Goal: Obtain resource: Download file/media

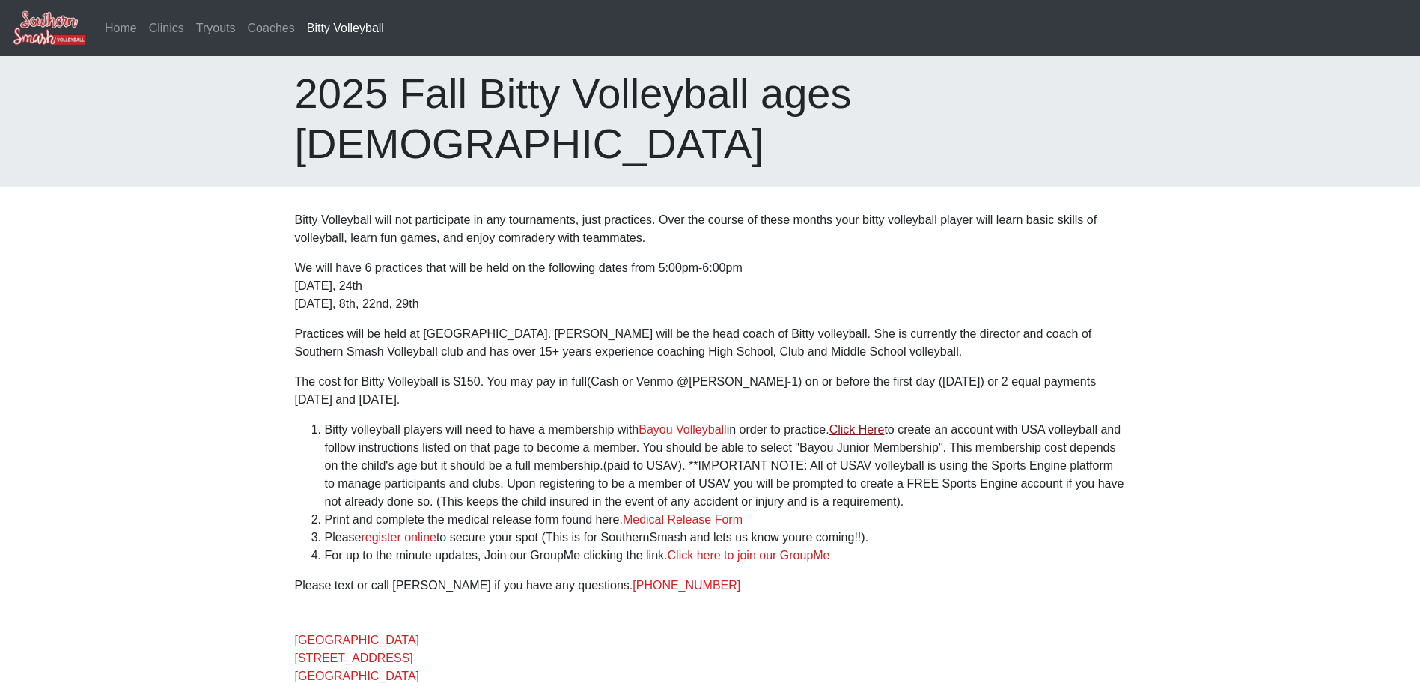
click at [856, 423] on link "Click Here" at bounding box center [856, 429] width 55 height 13
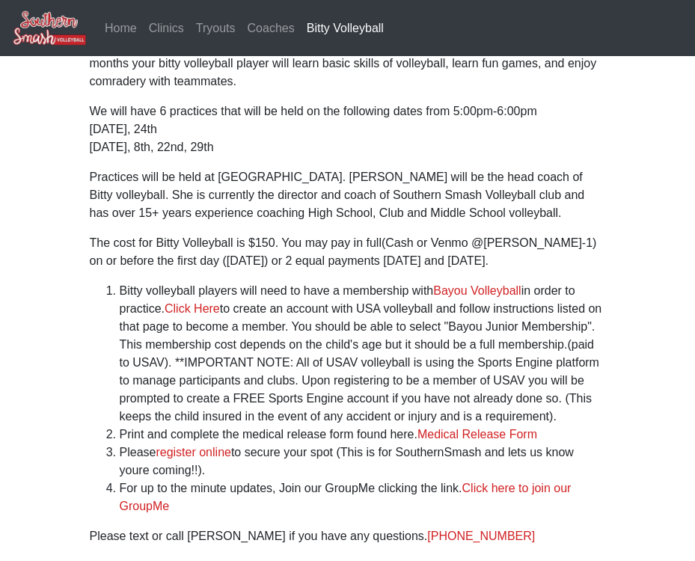
scroll to position [150, 0]
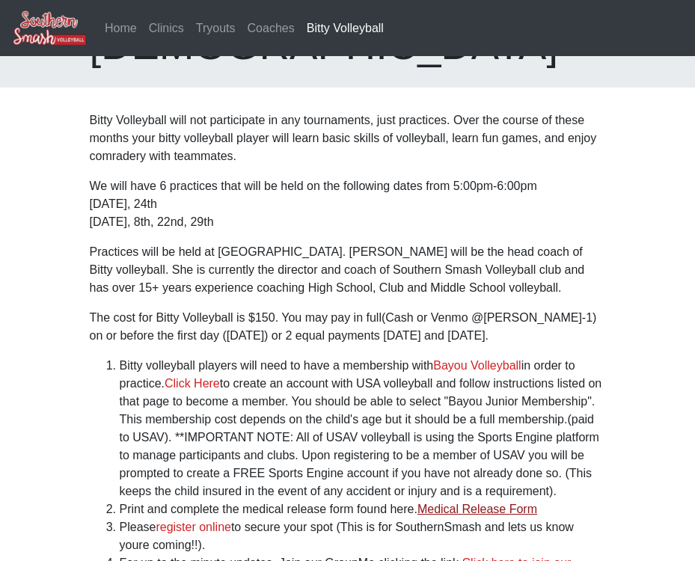
click at [463, 503] on link "Medical Release Form" at bounding box center [478, 509] width 120 height 13
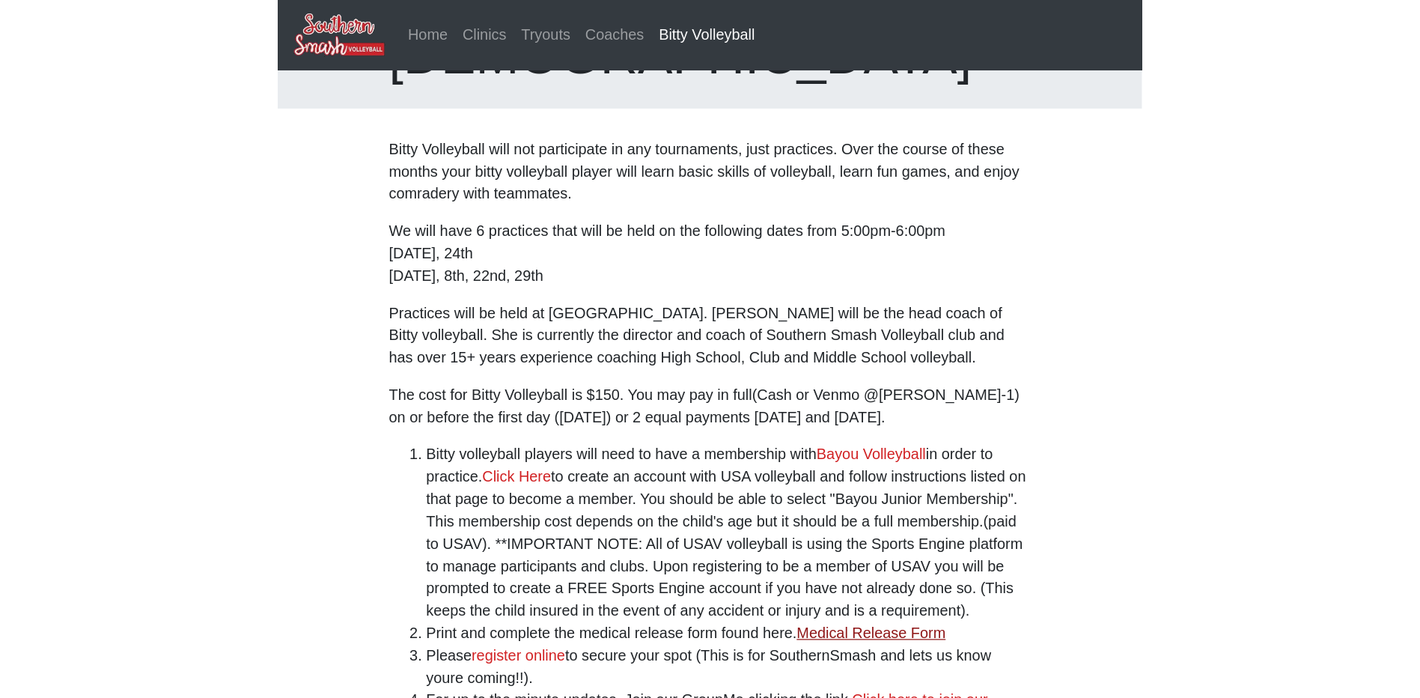
scroll to position [30, 0]
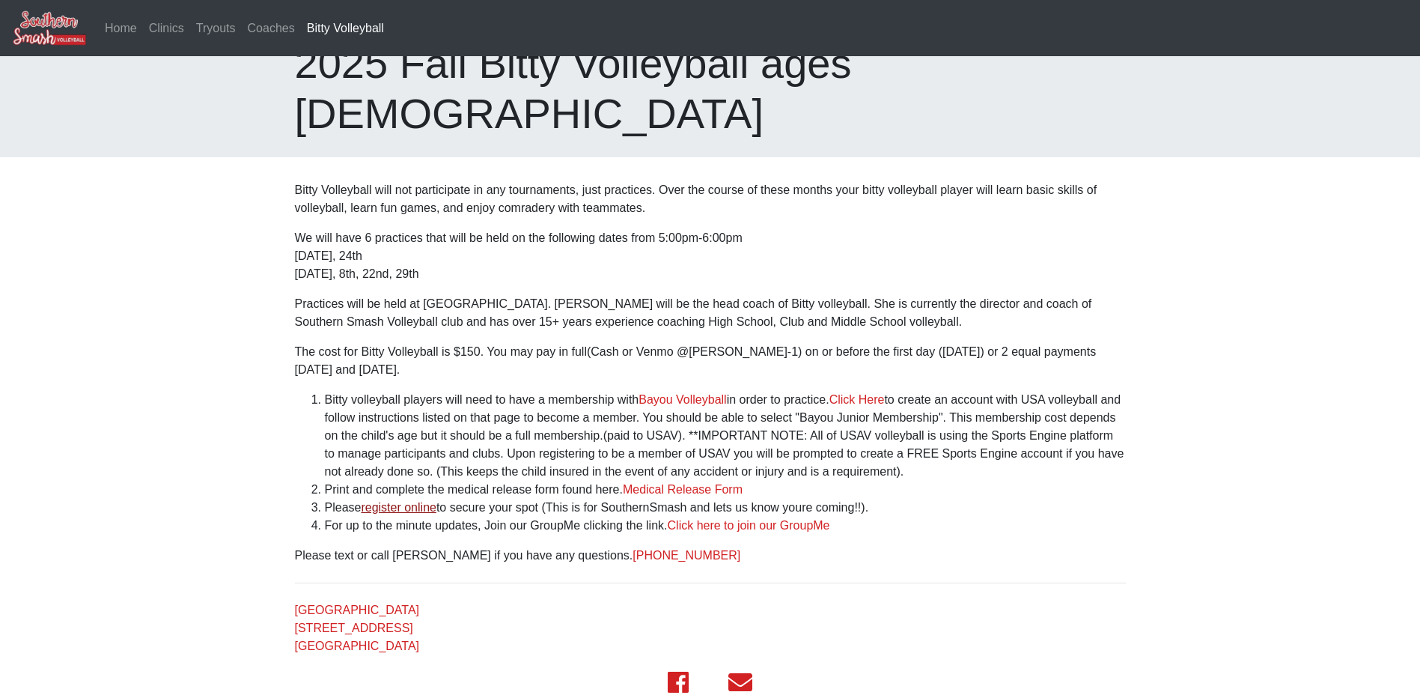
click at [402, 501] on link "register online" at bounding box center [399, 507] width 76 height 13
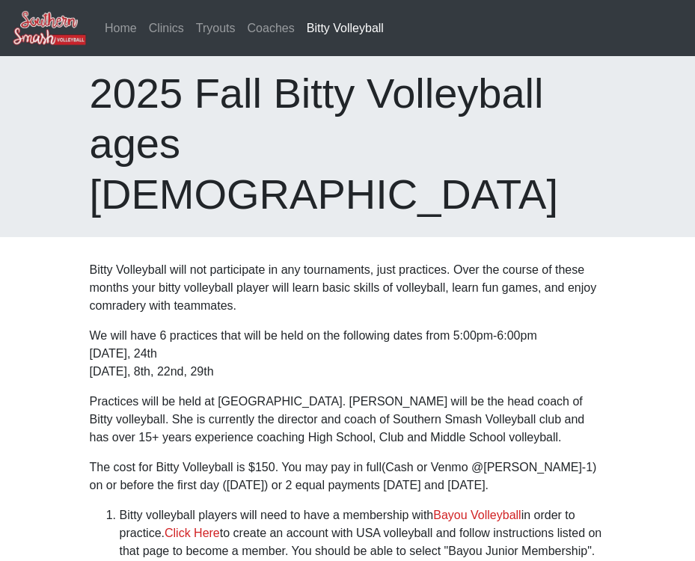
scroll to position [299, 0]
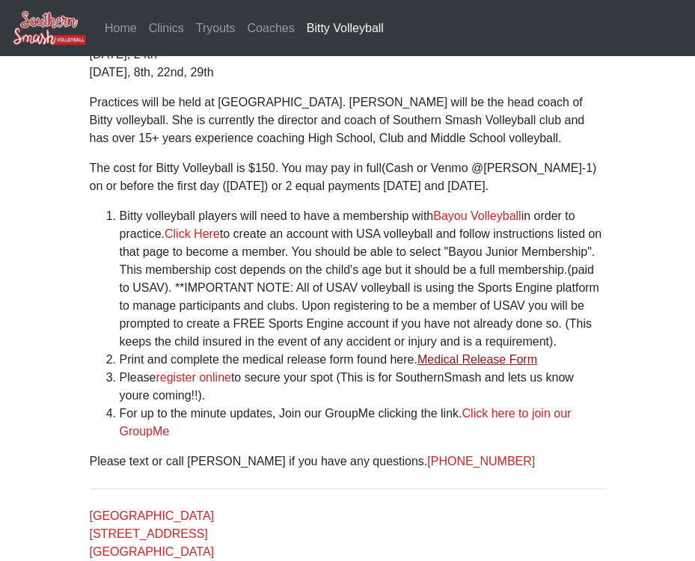
click at [489, 353] on link "Medical Release Form" at bounding box center [478, 359] width 120 height 13
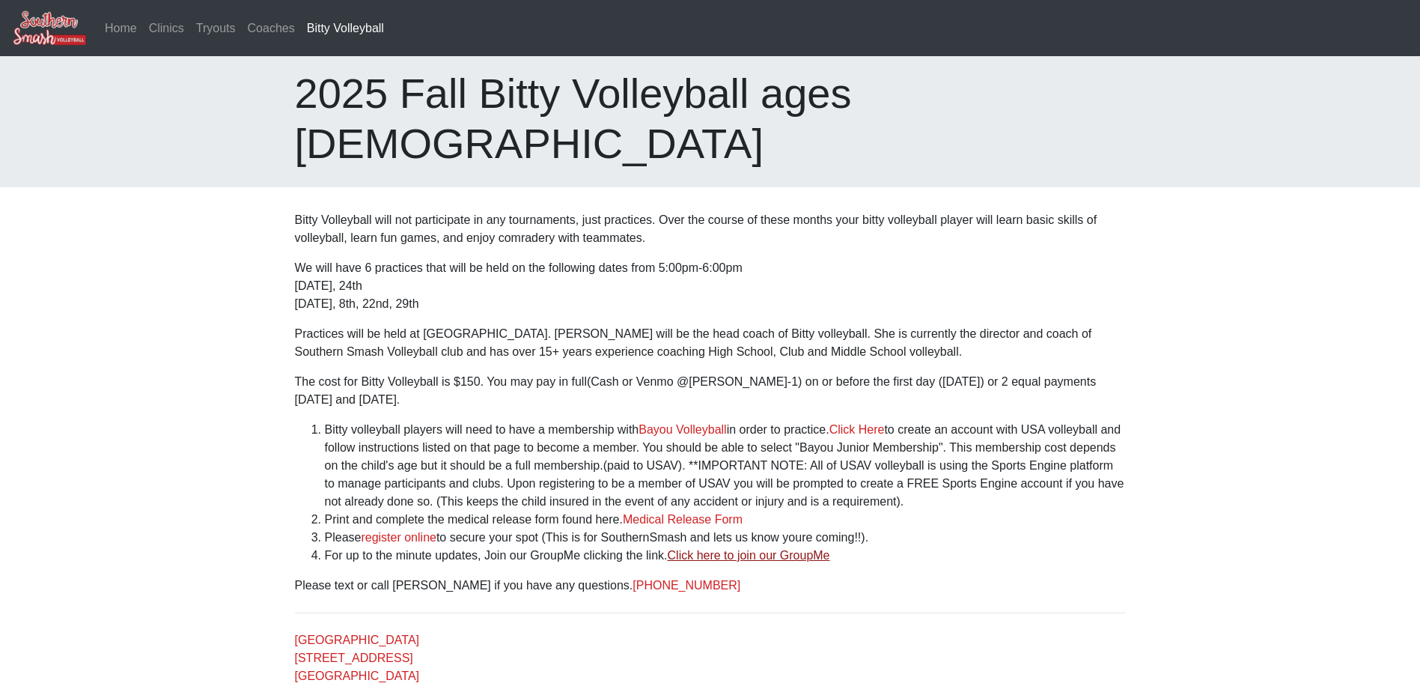
click at [794, 549] on link "Click here to join our GroupMe" at bounding box center [749, 555] width 162 height 13
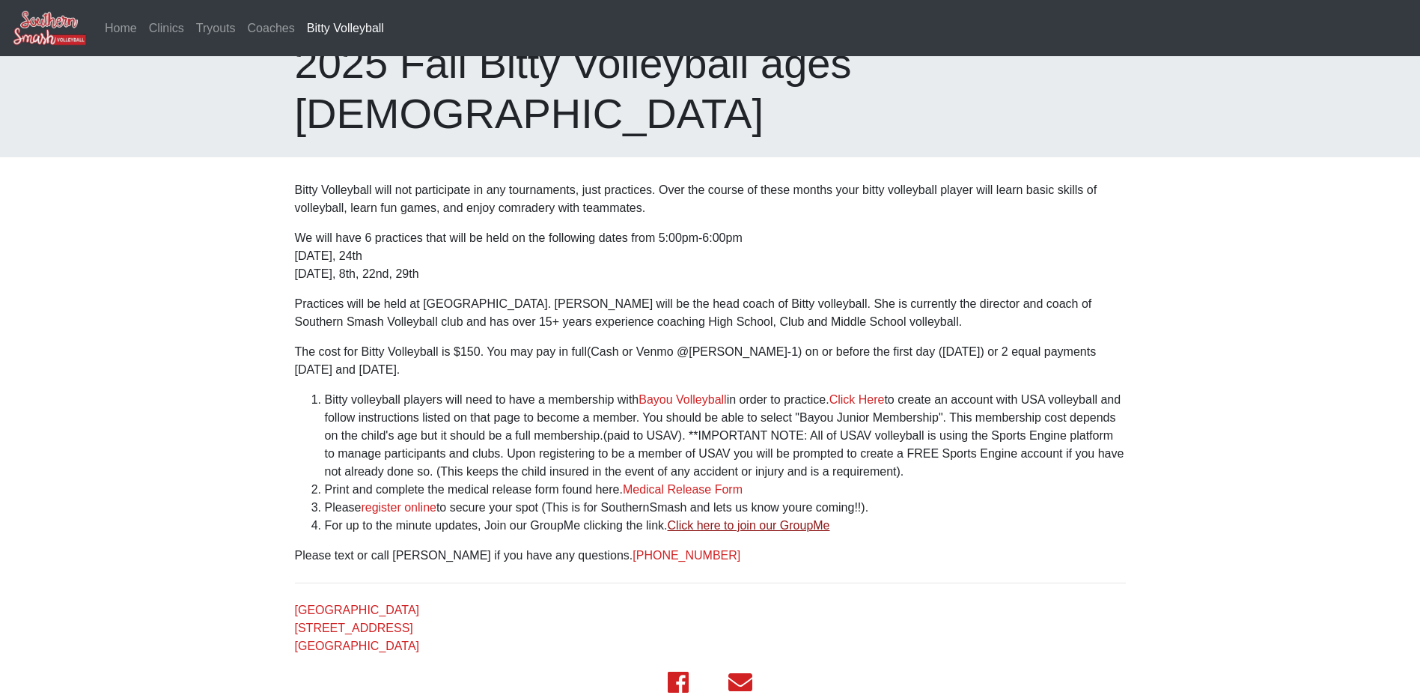
click at [784, 519] on link "Click here to join our GroupMe" at bounding box center [749, 525] width 162 height 13
